Goal: Check status: Check status

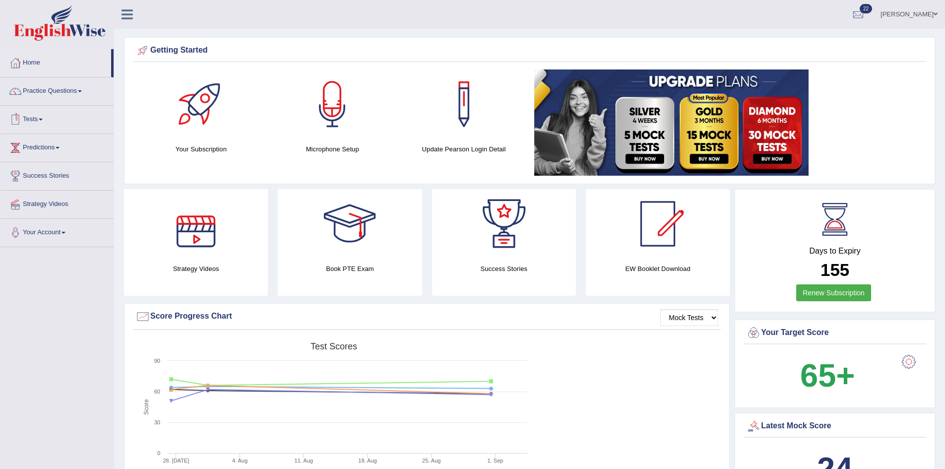
click at [37, 126] on link "Tests" at bounding box center [56, 118] width 113 height 25
click at [33, 175] on link "History" at bounding box center [64, 178] width 93 height 18
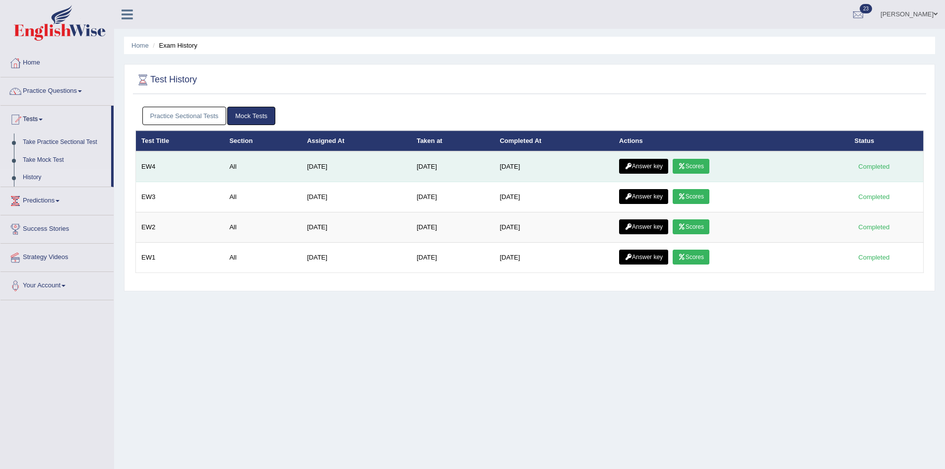
click at [709, 164] on link "Scores" at bounding box center [691, 166] width 37 height 15
click at [642, 167] on link "Answer key" at bounding box center [643, 166] width 49 height 15
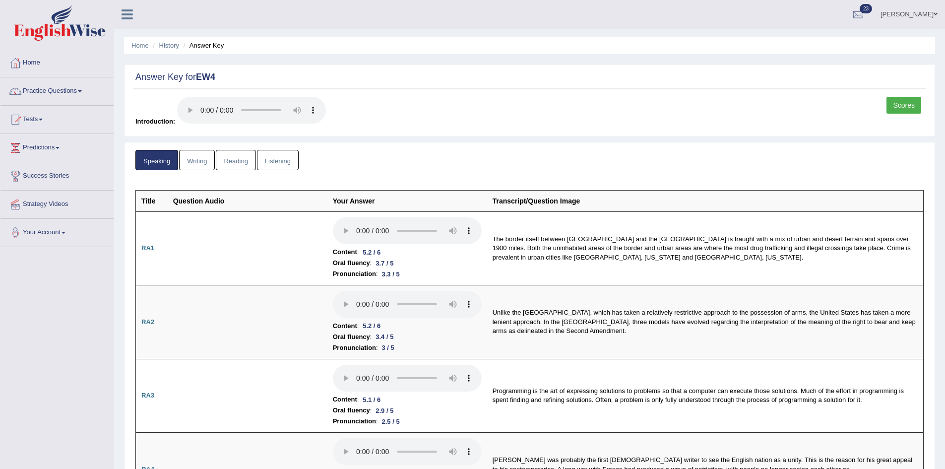
click at [191, 160] on link "Writing" at bounding box center [197, 160] width 36 height 20
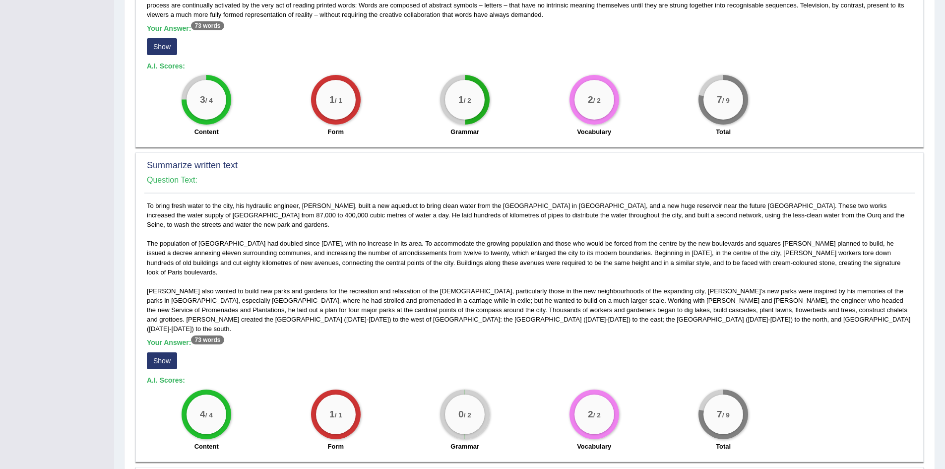
scroll to position [297, 0]
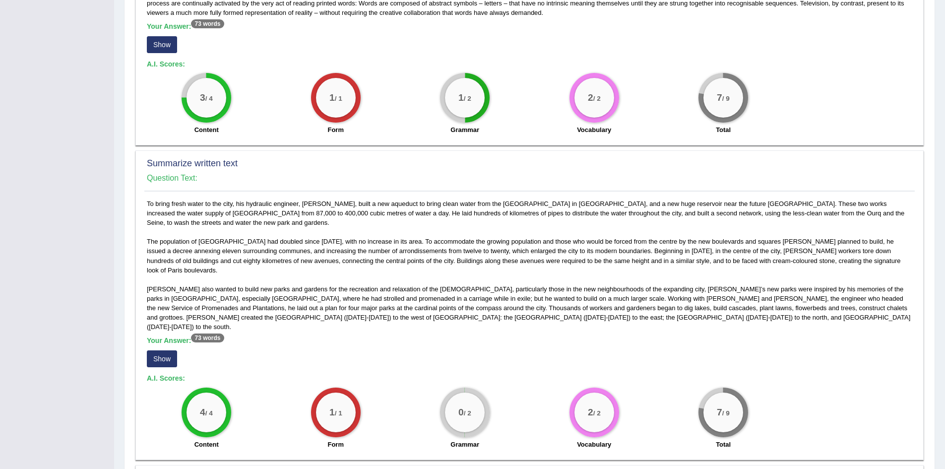
click at [165, 350] on button "Show" at bounding box center [162, 358] width 30 height 17
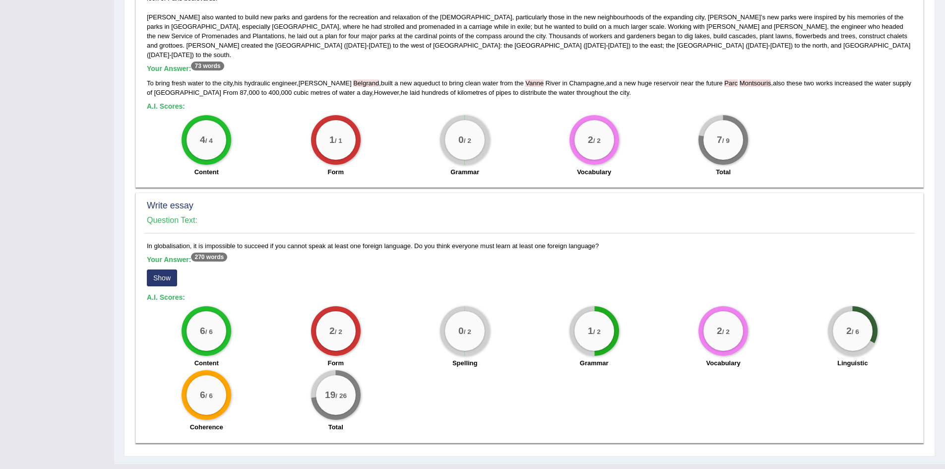
scroll to position [569, 0]
click at [162, 269] on button "Show" at bounding box center [162, 277] width 30 height 17
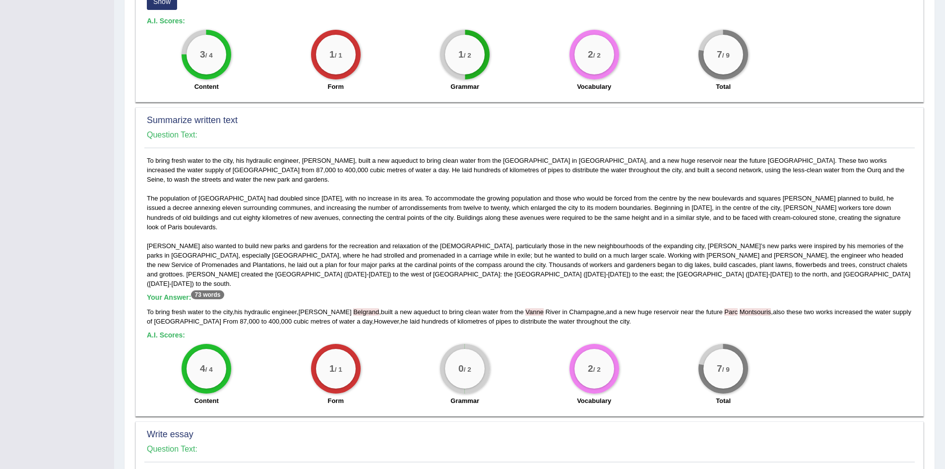
scroll to position [330, 0]
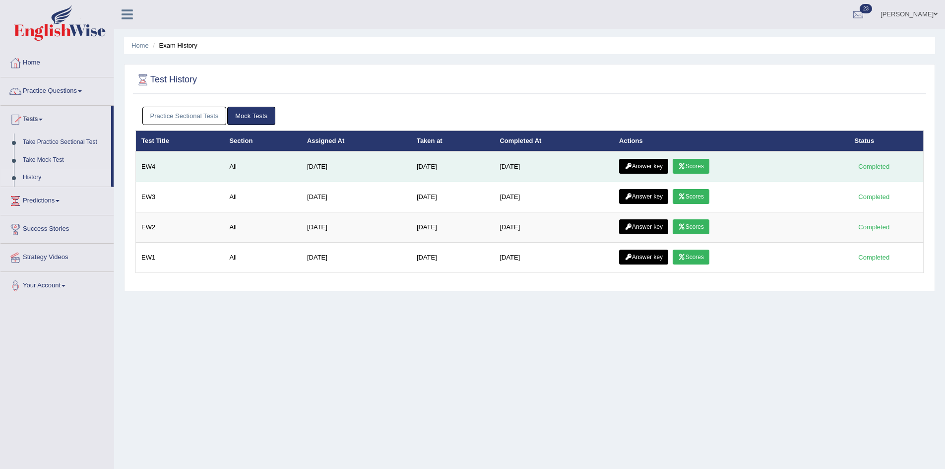
click at [644, 167] on link "Answer key" at bounding box center [643, 166] width 49 height 15
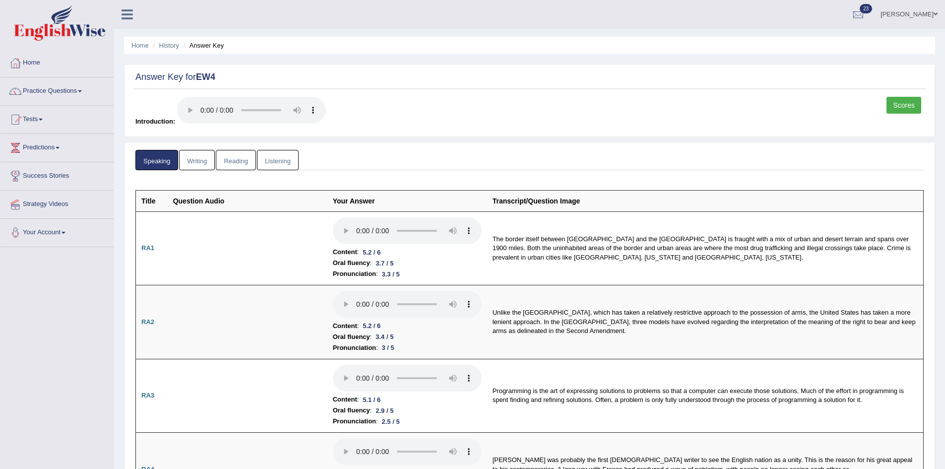
click at [229, 159] on link "Reading" at bounding box center [236, 160] width 40 height 20
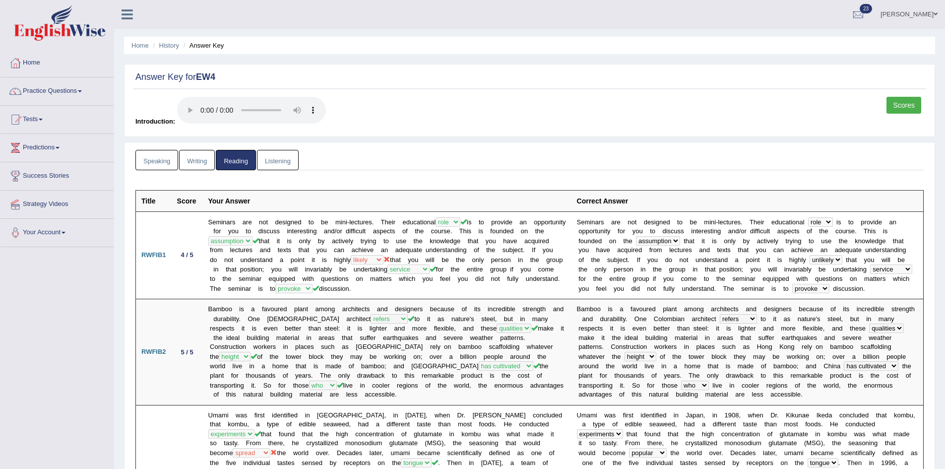
click at [281, 158] on link "Listening" at bounding box center [278, 160] width 42 height 20
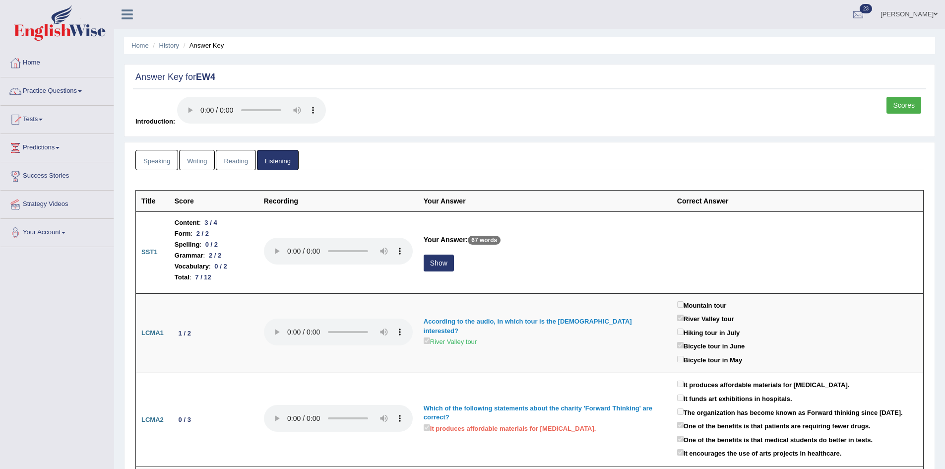
click at [900, 100] on link "Scores" at bounding box center [904, 105] width 35 height 17
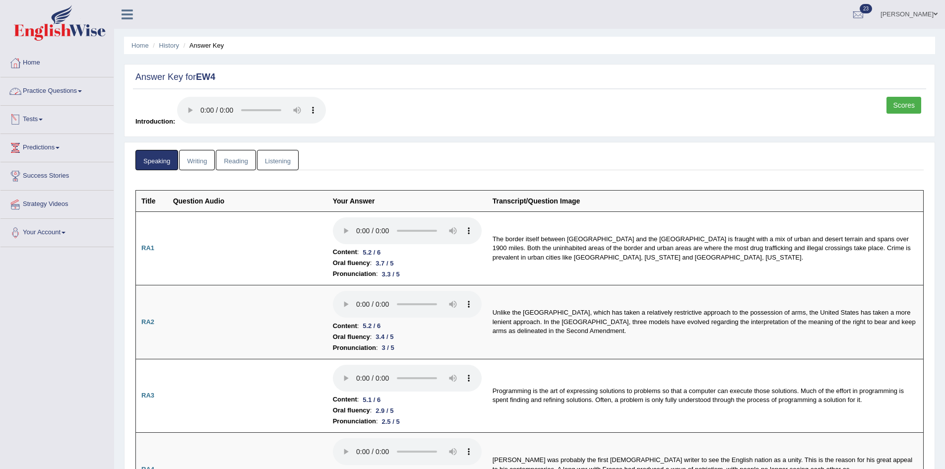
click at [43, 119] on span at bounding box center [41, 120] width 4 height 2
click at [38, 175] on link "History" at bounding box center [64, 178] width 93 height 18
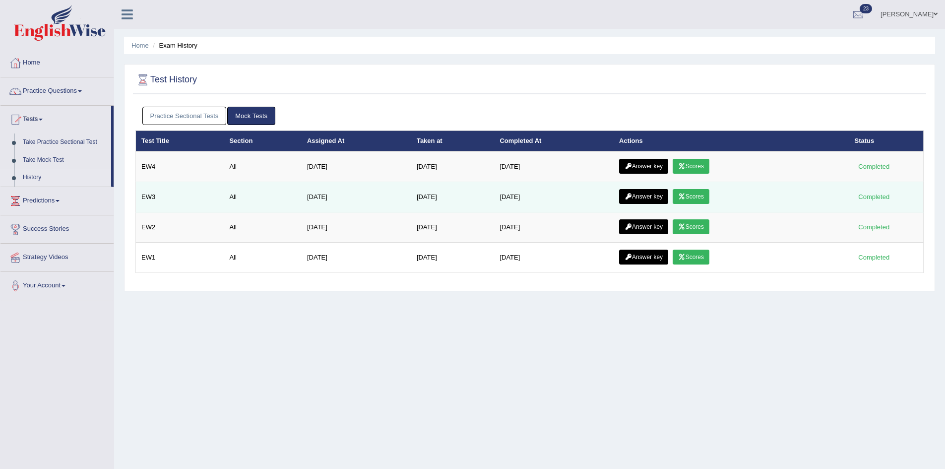
click at [697, 196] on link "Scores" at bounding box center [691, 196] width 37 height 15
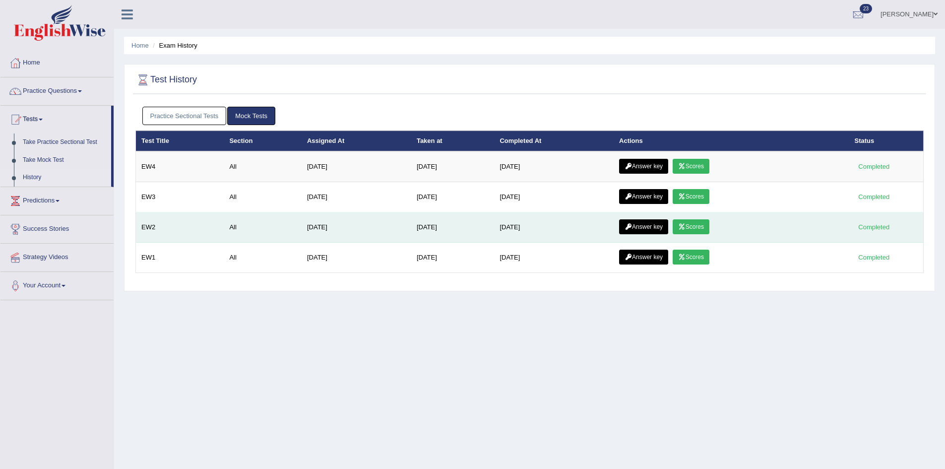
click at [695, 223] on link "Scores" at bounding box center [691, 226] width 37 height 15
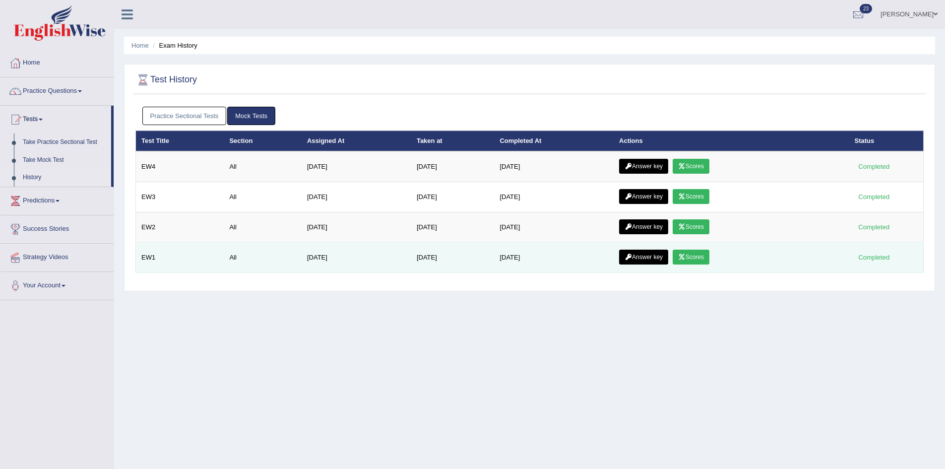
click at [695, 258] on link "Scores" at bounding box center [691, 257] width 37 height 15
